Goal: Task Accomplishment & Management: Use online tool/utility

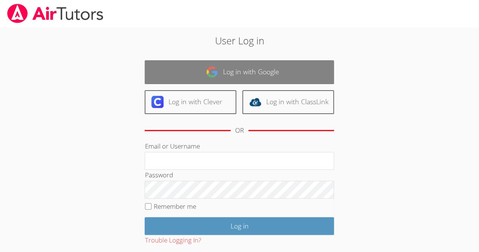
click at [203, 79] on link "Log in with Google" at bounding box center [239, 72] width 189 height 24
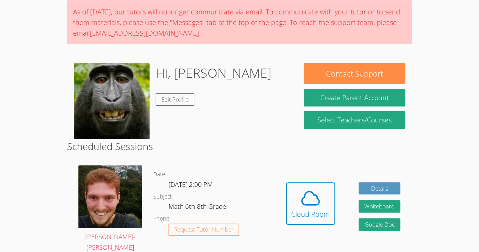
scroll to position [61, 0]
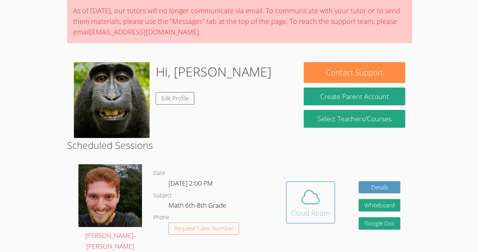
click at [306, 213] on div "Cloud Room" at bounding box center [310, 213] width 39 height 11
click at [350, 234] on div "Hidden Cloud Room Details Whiteboard Hidden Google Doc" at bounding box center [343, 207] width 138 height 99
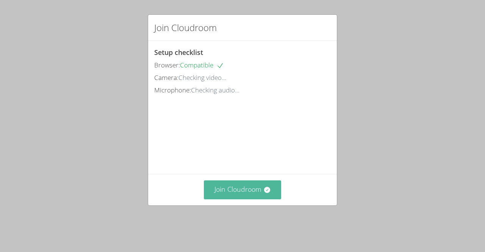
click at [255, 199] on button "Join Cloudroom" at bounding box center [243, 189] width 78 height 19
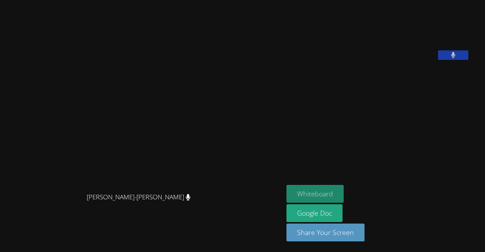
click at [320, 191] on button "Whiteboard" at bounding box center [314, 194] width 57 height 18
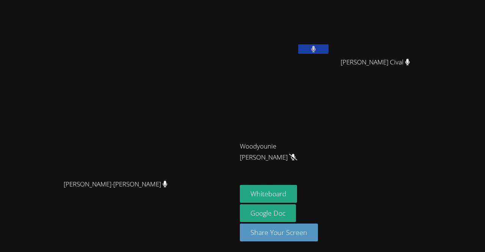
click at [328, 53] on button at bounding box center [313, 48] width 30 height 9
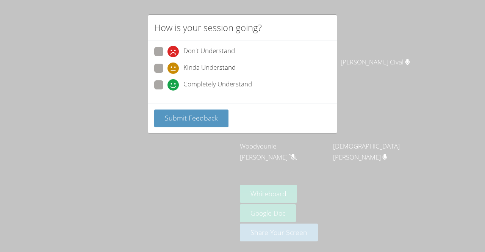
click at [186, 87] on span "Completely Understand" at bounding box center [217, 84] width 69 height 11
click at [174, 87] on input "Completely Understand" at bounding box center [170, 83] width 6 height 6
radio input "true"
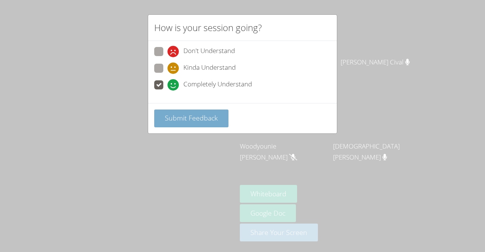
click at [193, 117] on span "Submit Feedback" at bounding box center [191, 117] width 53 height 9
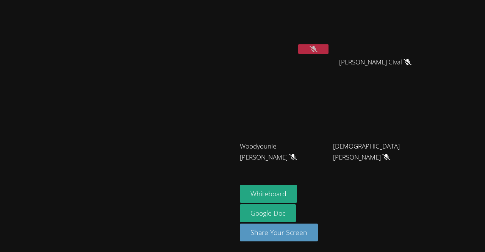
click at [317, 47] on icon at bounding box center [313, 49] width 8 height 6
click at [328, 51] on button at bounding box center [313, 48] width 30 height 9
